Goal: Go to known website: Access a specific website the user already knows

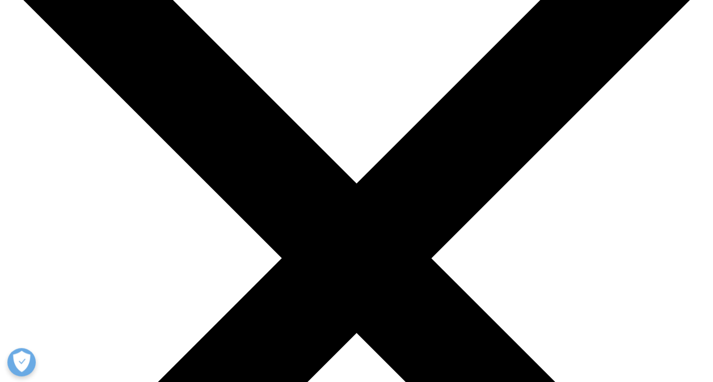
scroll to position [109, 0]
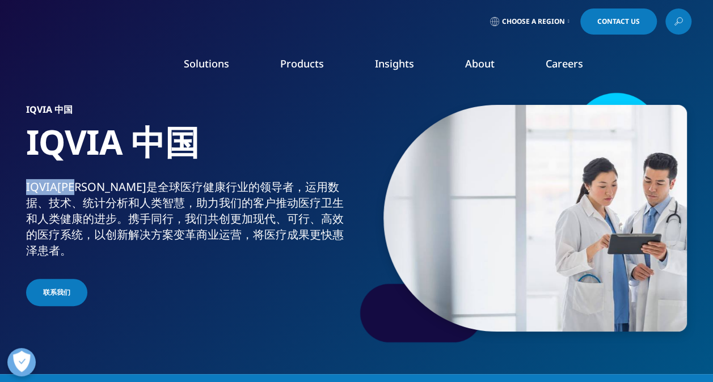
drag, startPoint x: 53, startPoint y: 188, endPoint x: 10, endPoint y: 184, distance: 43.3
click at [10, 184] on section "IQVIA 中国 IQVIA 中国 IQVIA[PERSON_NAME]是全球医疗健康行业的领导者，运用数据、技术、统计分析和人类智慧，助力我们的客户推动医疗…" at bounding box center [356, 187] width 713 height 374
copy div "IQVIA[PERSON_NAME]"
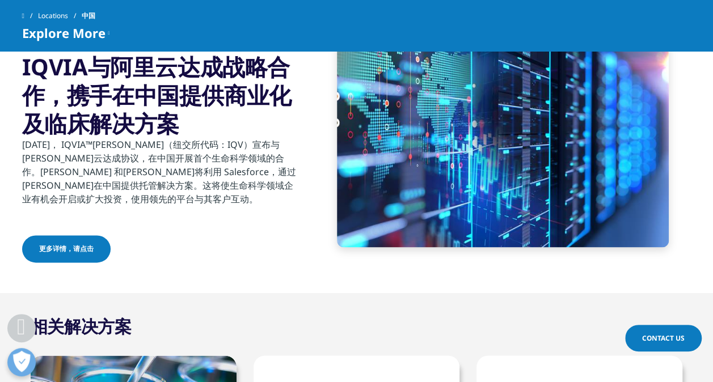
scroll to position [625, 0]
